Goal: Transaction & Acquisition: Download file/media

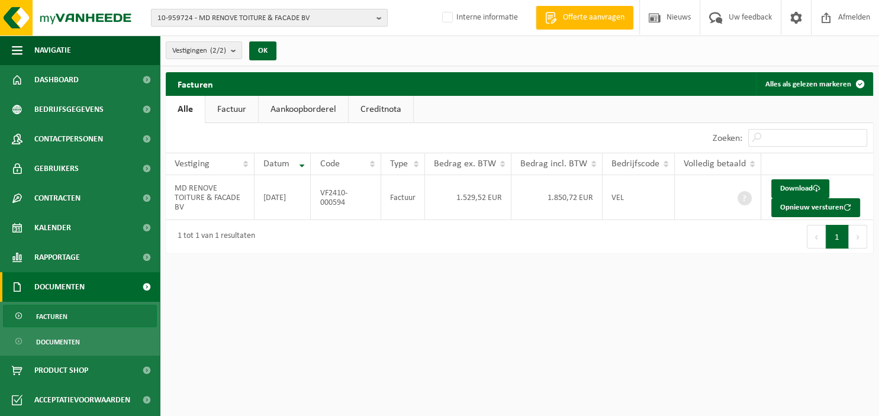
click at [382, 15] on b "button" at bounding box center [382, 17] width 11 height 17
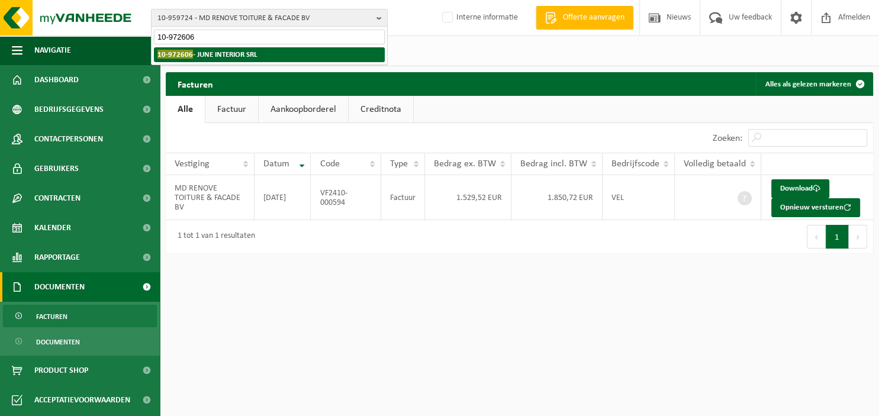
type input "10-972606"
click at [273, 56] on li "10-972606 - JUNE INTERIOR SRL" at bounding box center [269, 54] width 231 height 15
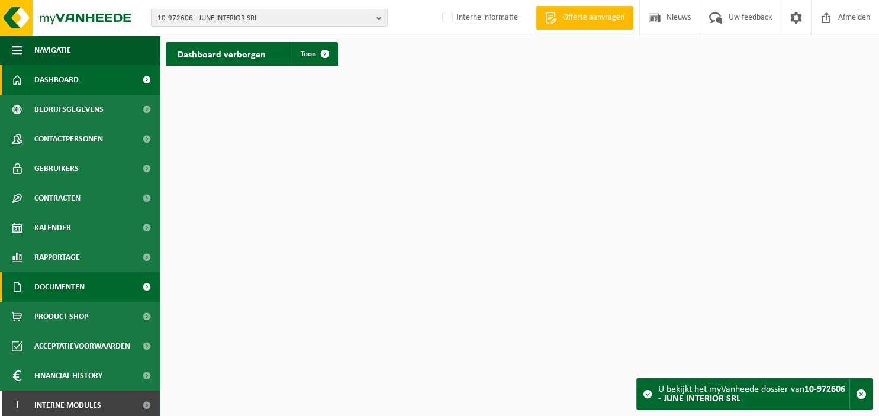
click at [80, 295] on span "Documenten" at bounding box center [59, 287] width 50 height 30
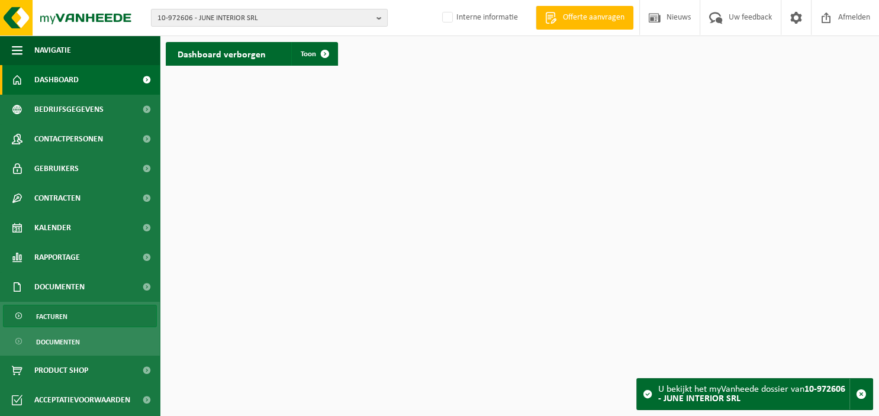
click at [81, 314] on link "Facturen" at bounding box center [80, 316] width 154 height 23
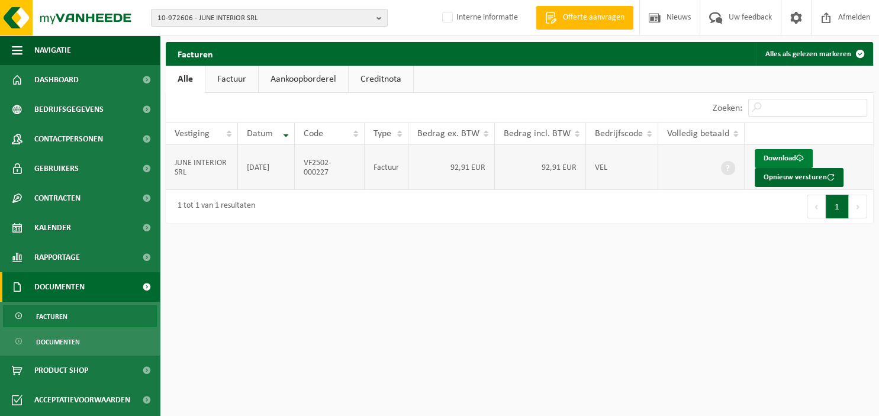
click at [778, 155] on link "Download" at bounding box center [784, 158] width 58 height 19
